Goal: Ask a question

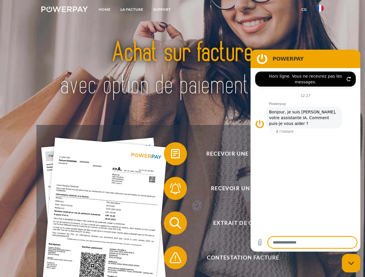
click at [64, 10] on img at bounding box center [64, 9] width 47 height 6
click at [320, 10] on img at bounding box center [320, 8] width 7 height 7
click at [304, 10] on link "CG" at bounding box center [304, 9] width 15 height 10
click at [171, 155] on span at bounding box center [166, 154] width 29 height 29
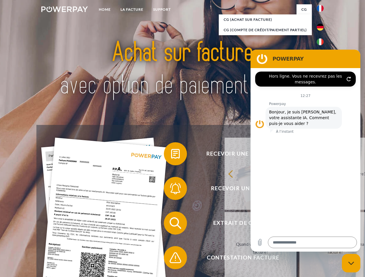
click at [171, 190] on span at bounding box center [166, 188] width 29 height 29
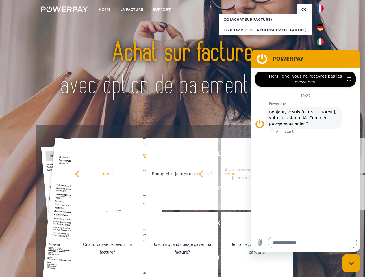
click at [171, 225] on link "Jusqu'à quand dois-je payer ma facture?" at bounding box center [182, 248] width 72 height 72
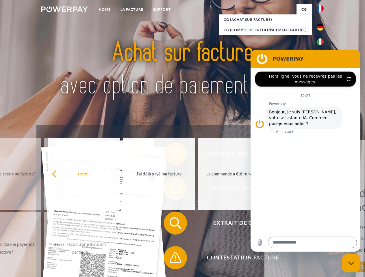
click at [171, 259] on span at bounding box center [166, 258] width 29 height 29
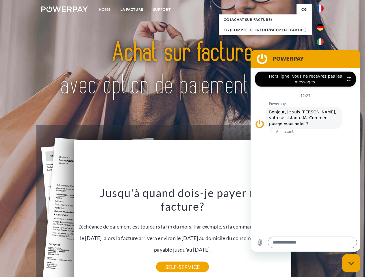
click at [351, 264] on icon "Fermer la fenêtre de messagerie" at bounding box center [351, 264] width 6 height 4
type textarea "*"
